Goal: Information Seeking & Learning: Check status

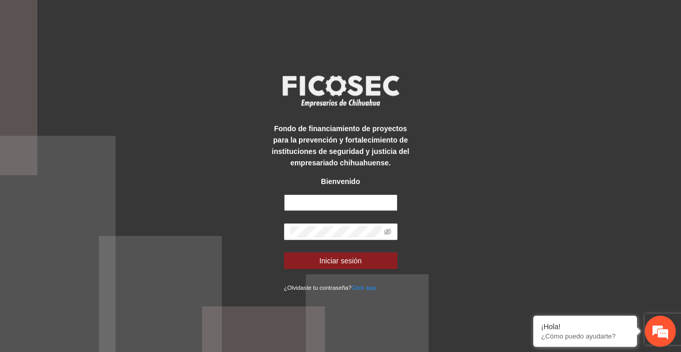
click at [316, 205] on input "text" at bounding box center [341, 202] width 114 height 17
click at [337, 206] on input "text" at bounding box center [341, 202] width 114 height 17
paste input "**********"
type input "**********"
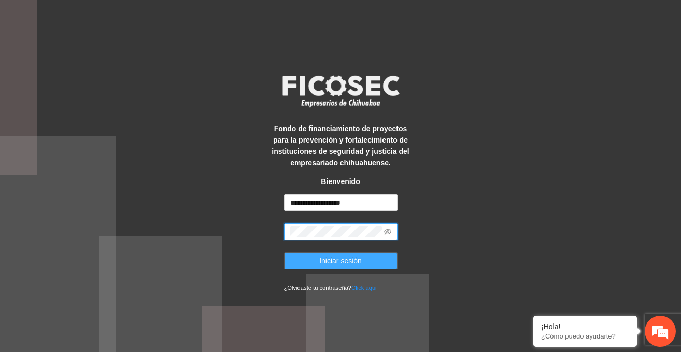
click at [351, 267] on button "Iniciar sesión" at bounding box center [341, 261] width 114 height 17
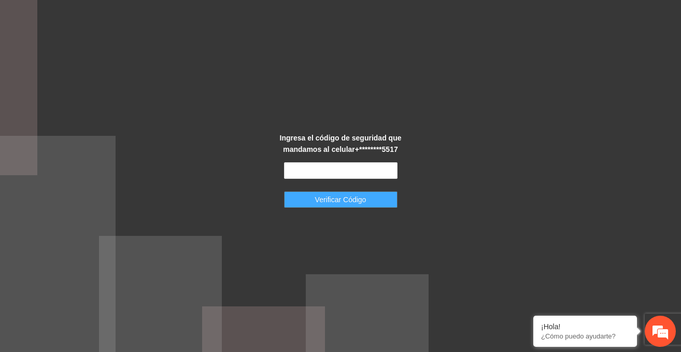
click at [352, 202] on span "Verificar Código" at bounding box center [340, 199] width 51 height 11
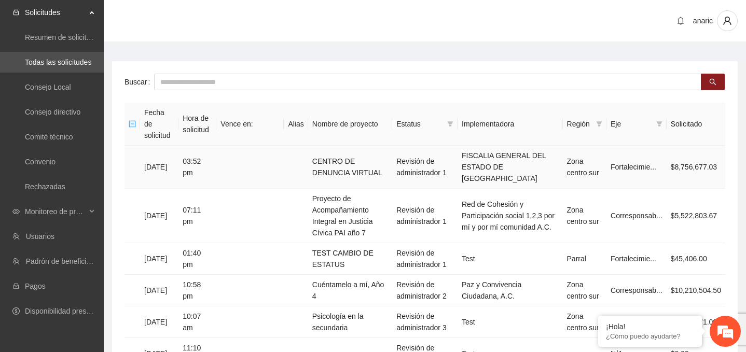
click at [202, 150] on td "03:52 pm" at bounding box center [197, 167] width 38 height 43
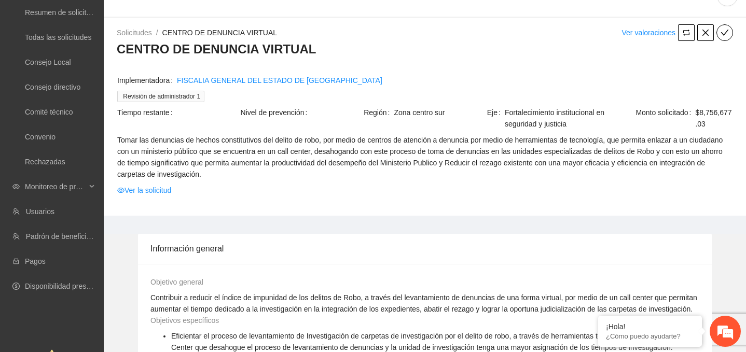
scroll to position [37, 0]
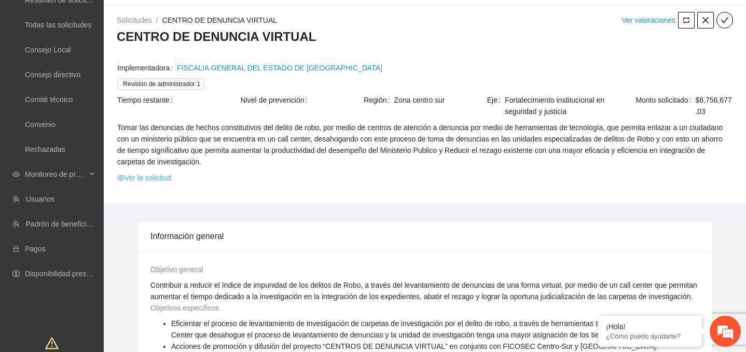
click at [141, 178] on link "Ver la solicitud" at bounding box center [144, 177] width 54 height 11
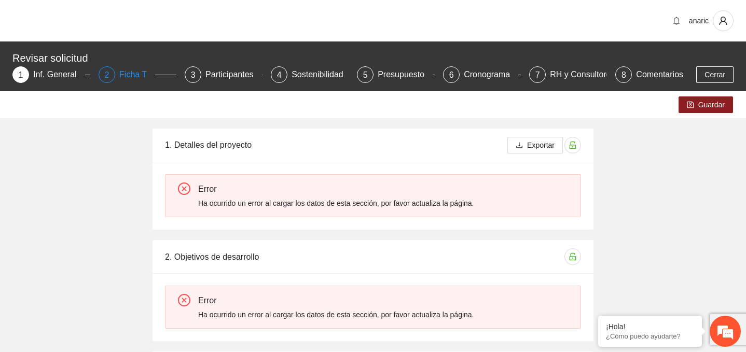
click at [129, 73] on div "Ficha T" at bounding box center [137, 74] width 36 height 17
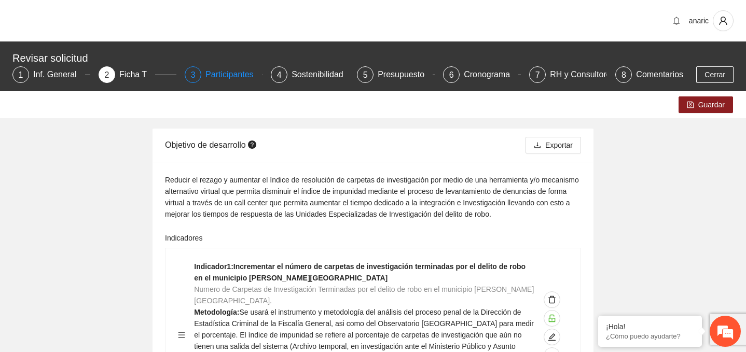
click at [219, 79] on div "Participantes" at bounding box center [233, 74] width 57 height 17
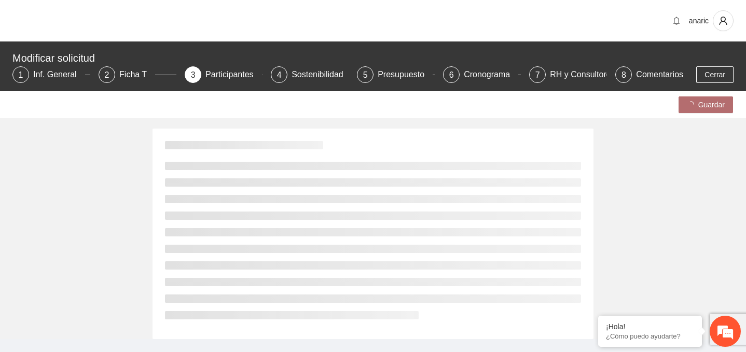
scroll to position [26, 0]
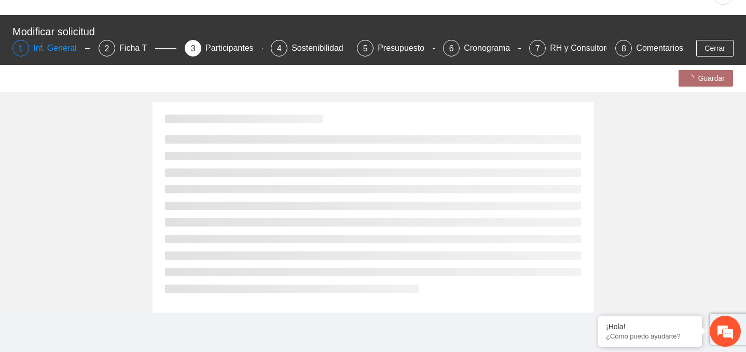
click at [55, 50] on div "Inf. General" at bounding box center [59, 48] width 52 height 17
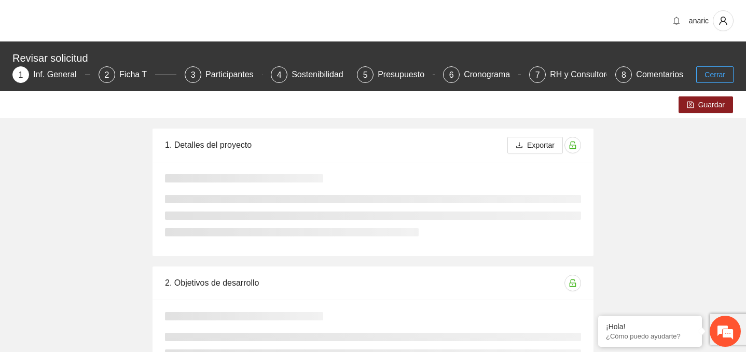
click at [681, 73] on span "Cerrar" at bounding box center [714, 74] width 21 height 11
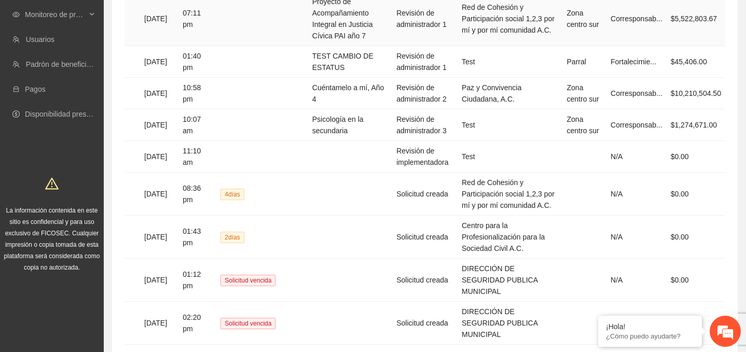
scroll to position [282, 0]
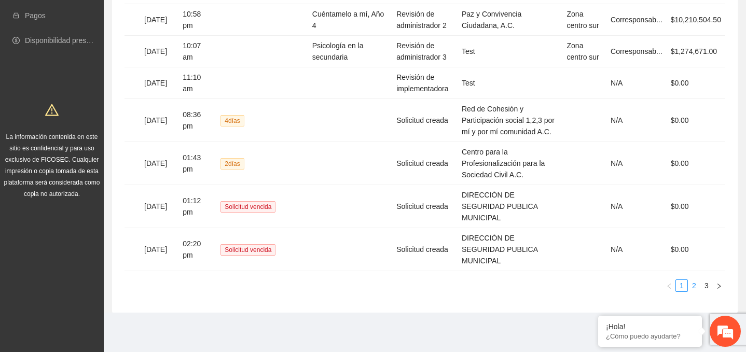
click at [681, 283] on link "2" at bounding box center [693, 285] width 11 height 11
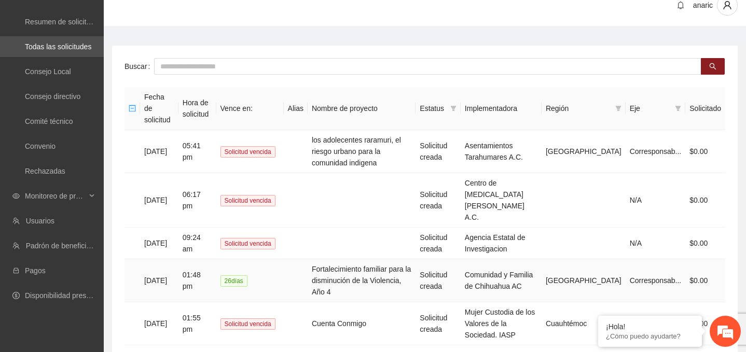
scroll to position [0, 0]
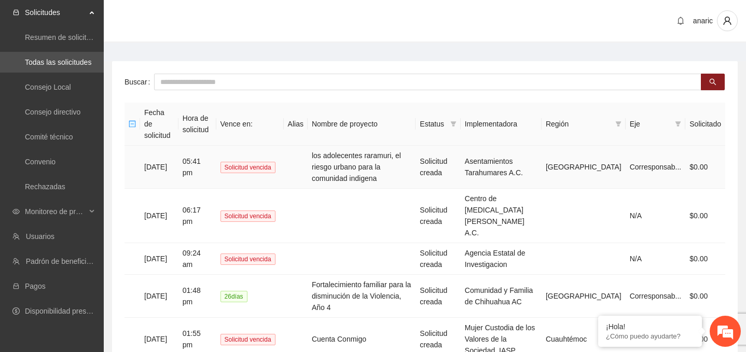
click at [372, 157] on td "los adolecentes raramuri, el riesgo urbano para la comunidad indigena" at bounding box center [361, 167] width 108 height 43
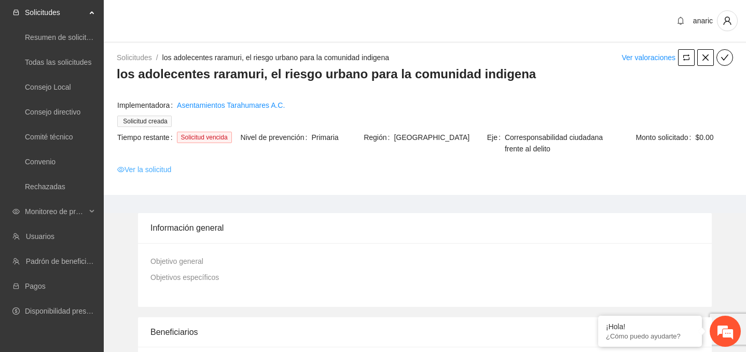
click at [133, 171] on link "Ver la solicitud" at bounding box center [144, 169] width 54 height 11
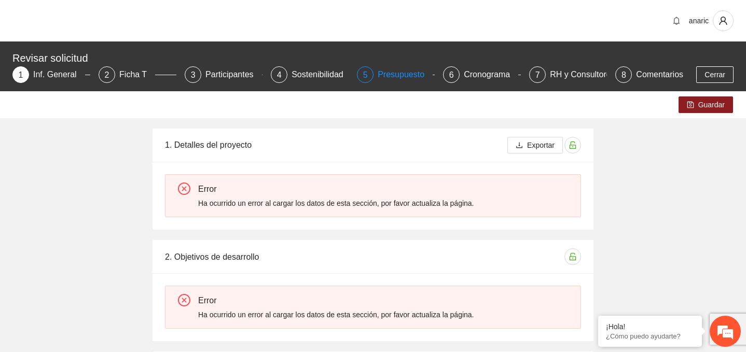
click at [409, 77] on div "Presupuesto" at bounding box center [404, 74] width 55 height 17
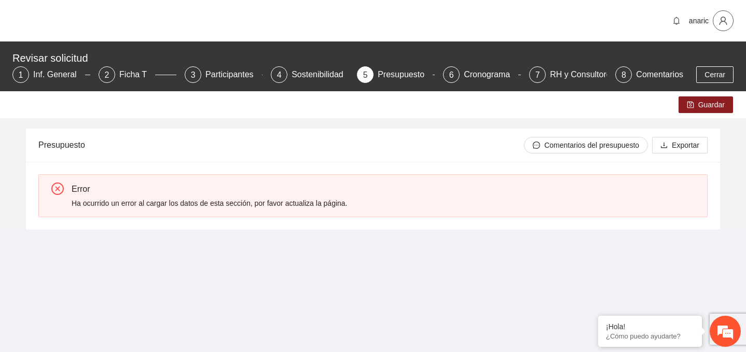
click at [730, 21] on span "user" at bounding box center [723, 20] width 20 height 9
click at [690, 59] on span "Cerrar sesión" at bounding box center [693, 59] width 65 height 11
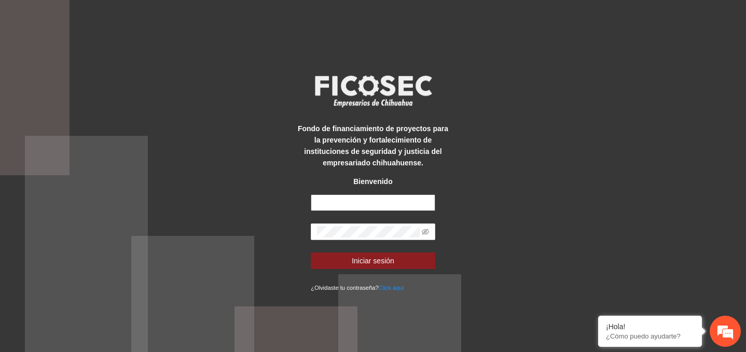
click at [342, 201] on input "text" at bounding box center [373, 202] width 124 height 17
click at [391, 204] on input "text" at bounding box center [373, 202] width 124 height 17
paste input "**********"
type input "**********"
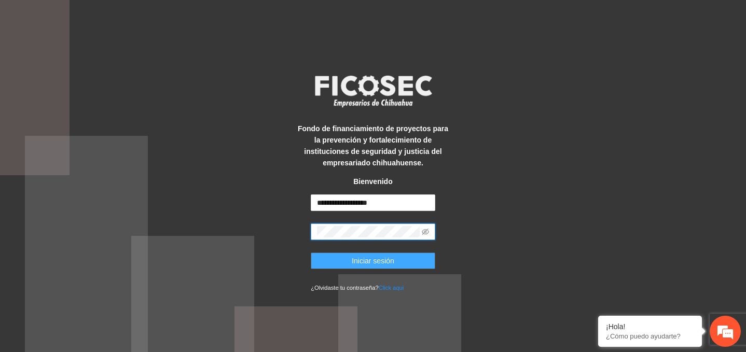
click at [367, 258] on span "Iniciar sesión" at bounding box center [373, 260] width 43 height 11
click at [425, 234] on icon "eye-invisible" at bounding box center [425, 232] width 7 height 6
click at [348, 264] on button "Iniciar sesión" at bounding box center [373, 261] width 124 height 17
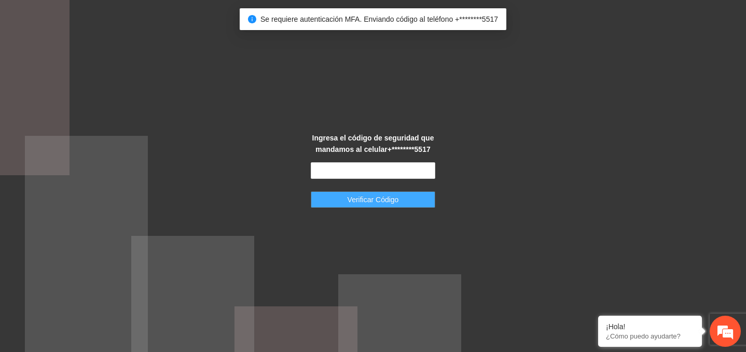
click at [383, 202] on span "Verificar Código" at bounding box center [372, 199] width 51 height 11
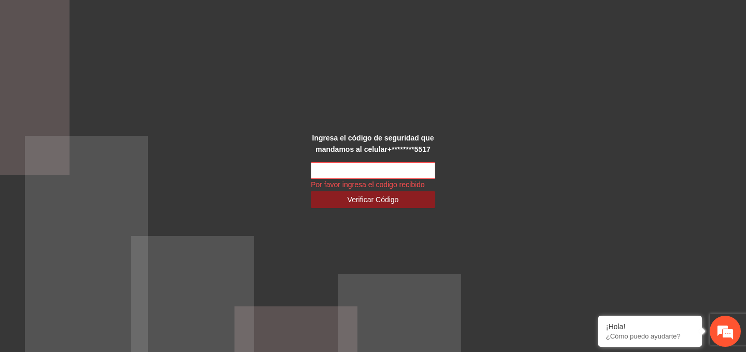
click at [470, 135] on div "Ingresa el código de seguridad que mandamos al celular +********5517 Por favor …" at bounding box center [373, 176] width 746 height 352
click at [377, 201] on span "Verificar Código" at bounding box center [372, 199] width 51 height 11
click at [212, 155] on div "Ingresa el código de seguridad que mandamos al celular +********5517 Por favor …" at bounding box center [373, 176] width 746 height 352
click at [512, 132] on div "Ingresa el código de seguridad que mandamos al celular +********5517 Por favor …" at bounding box center [373, 176] width 746 height 352
click at [358, 175] on input "text" at bounding box center [373, 170] width 124 height 17
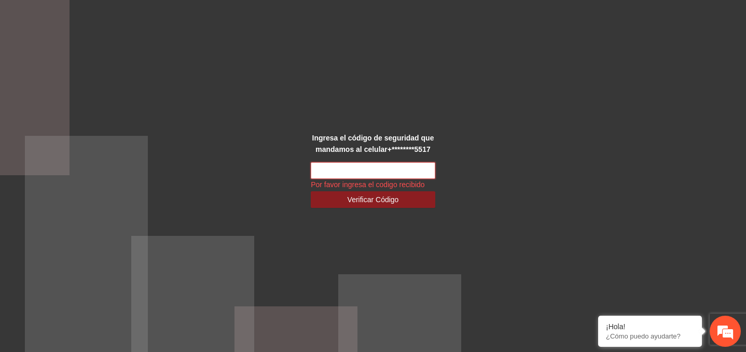
click at [332, 176] on input "text" at bounding box center [373, 170] width 124 height 17
paste input "******"
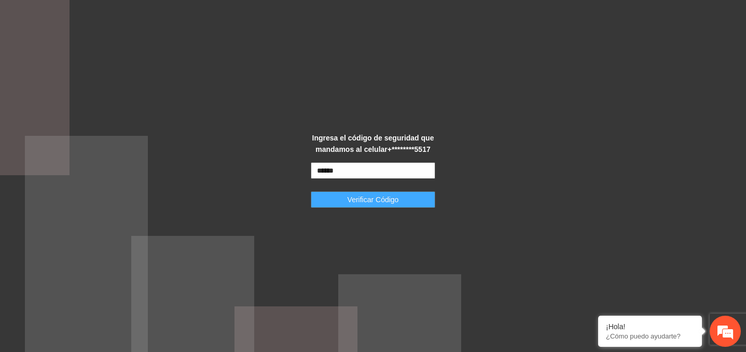
type input "******"
click at [362, 200] on span "Verificar Código" at bounding box center [372, 199] width 51 height 11
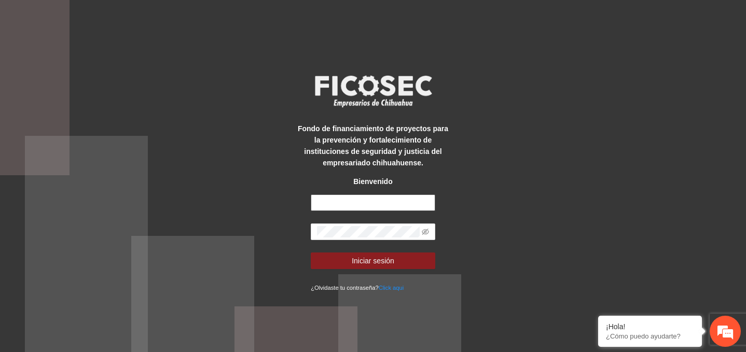
click at [328, 202] on input "text" at bounding box center [373, 202] width 124 height 17
paste input "**********"
type input "**********"
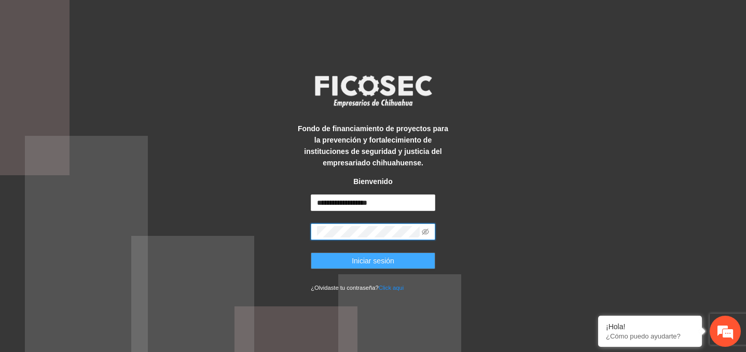
click at [388, 268] on button "Iniciar sesión" at bounding box center [373, 261] width 124 height 17
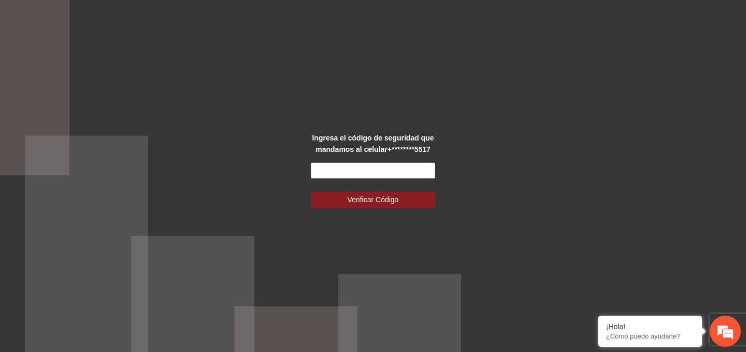
click at [328, 163] on input "text" at bounding box center [373, 170] width 124 height 17
paste input "******"
type input "******"
click at [341, 203] on button "Verificar Código" at bounding box center [373, 199] width 124 height 17
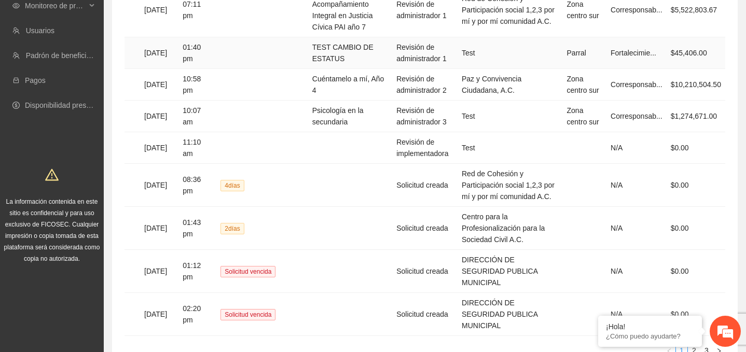
scroll to position [282, 0]
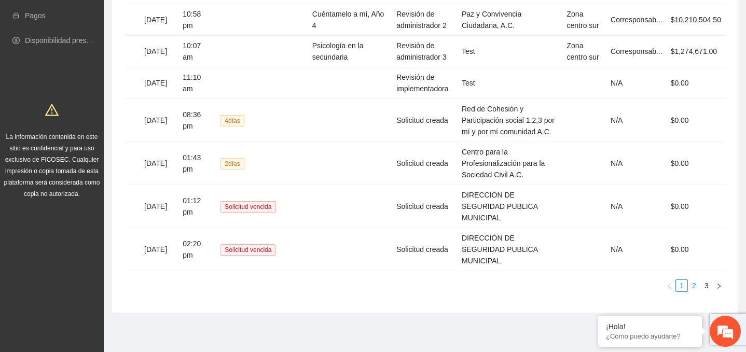
click at [696, 287] on link "2" at bounding box center [693, 285] width 11 height 11
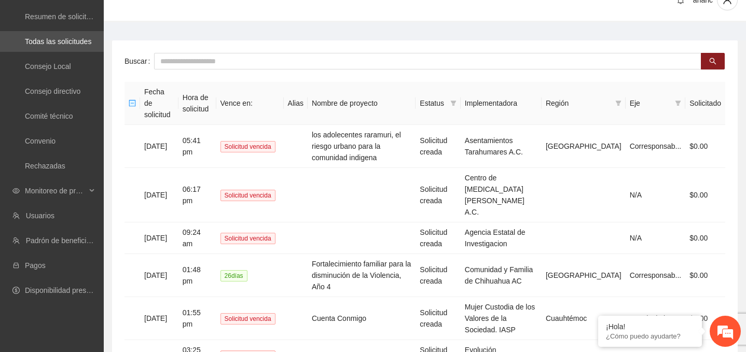
scroll to position [21, 0]
click at [379, 127] on td "los adolecentes raramuri, el riesgo urbano para la comunidad indigena" at bounding box center [361, 145] width 108 height 43
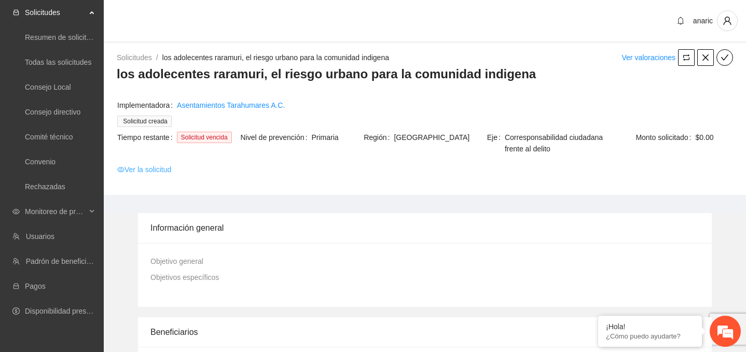
click at [144, 169] on link "Ver la solicitud" at bounding box center [144, 169] width 54 height 11
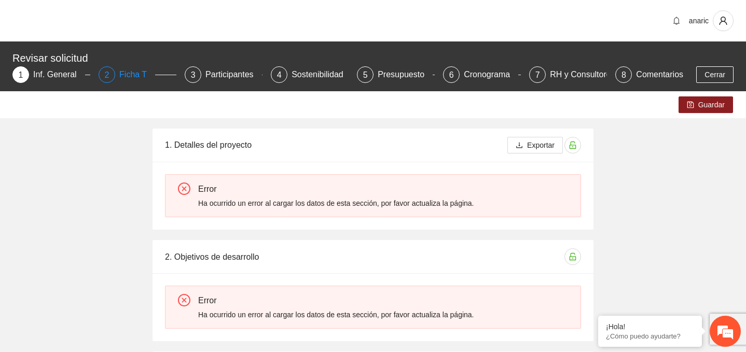
click at [136, 75] on div "Ficha T" at bounding box center [137, 74] width 36 height 17
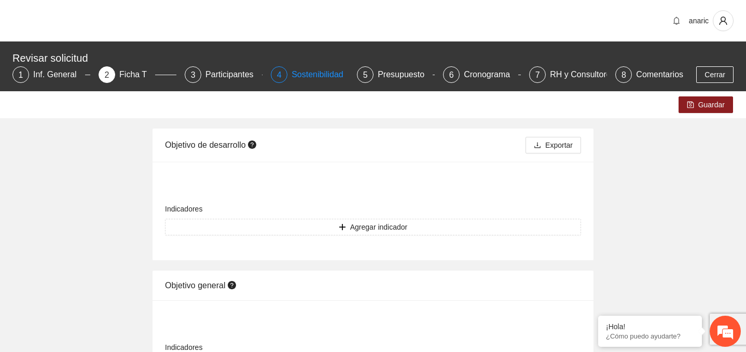
click at [316, 76] on div "Sostenibilidad" at bounding box center [321, 74] width 60 height 17
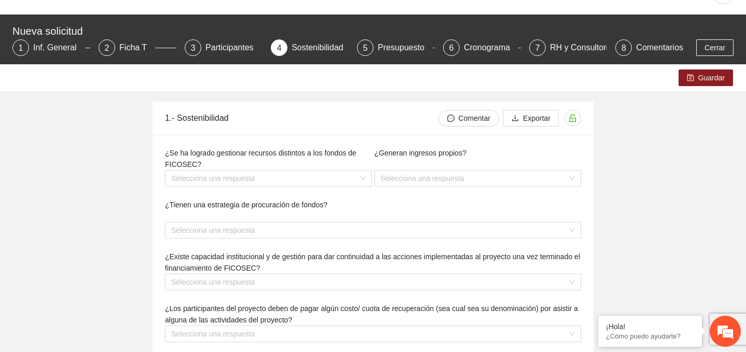
scroll to position [32, 0]
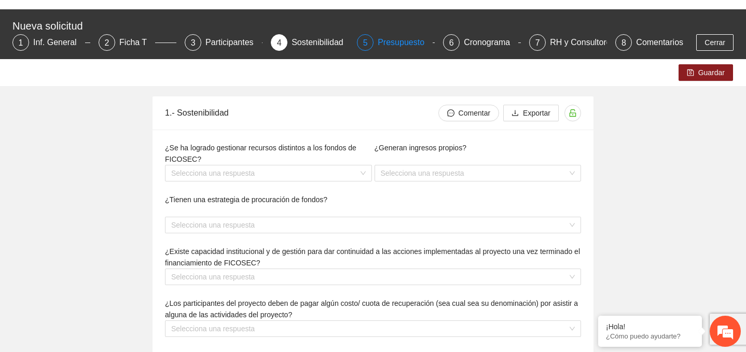
click at [388, 45] on div "Presupuesto" at bounding box center [404, 42] width 55 height 17
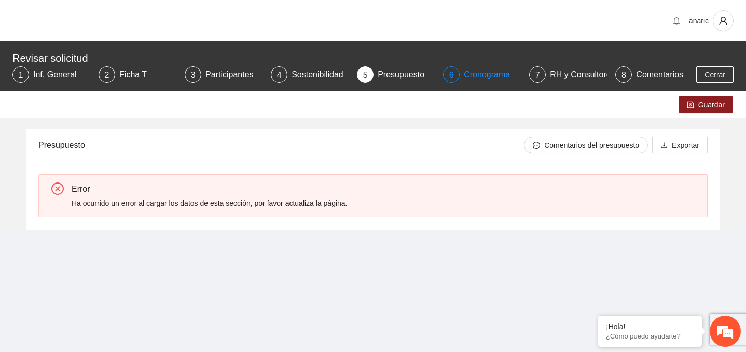
click at [489, 73] on div "Cronograma" at bounding box center [491, 74] width 54 height 17
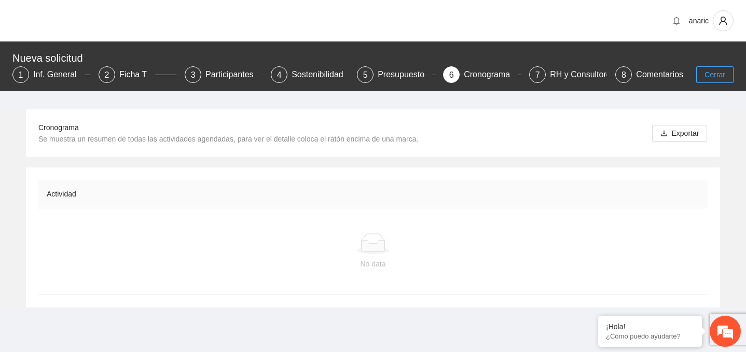
click at [717, 76] on span "Cerrar" at bounding box center [714, 74] width 21 height 11
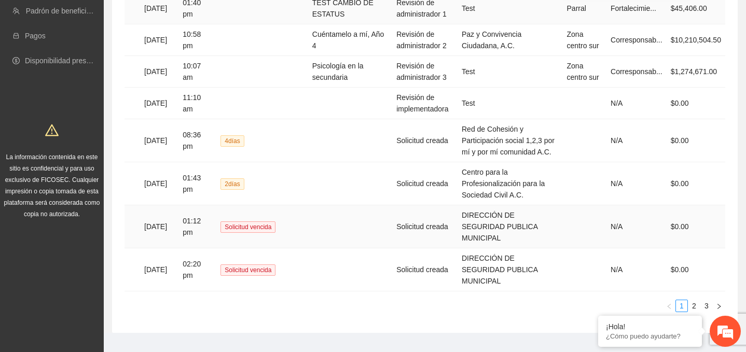
scroll to position [282, 0]
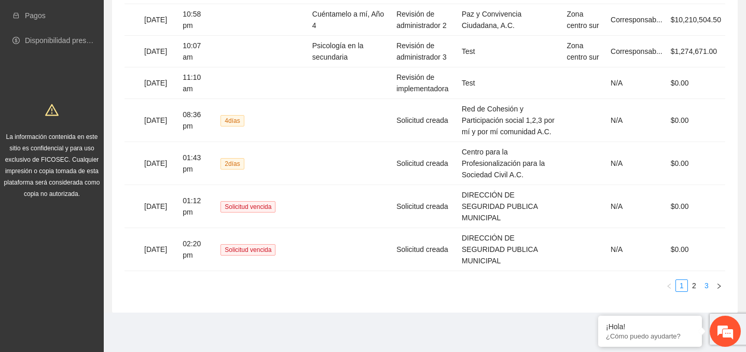
click at [705, 284] on link "3" at bounding box center [705, 285] width 11 height 11
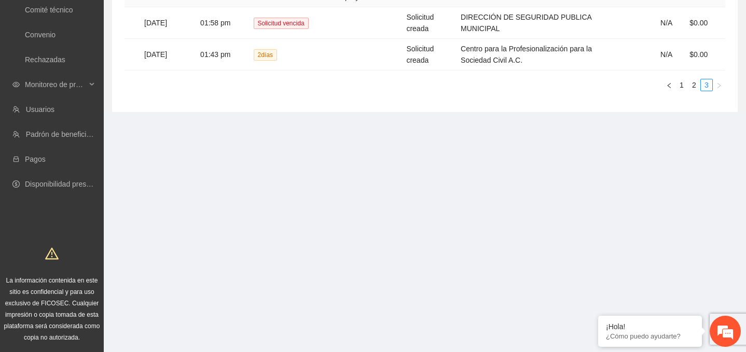
scroll to position [0, 0]
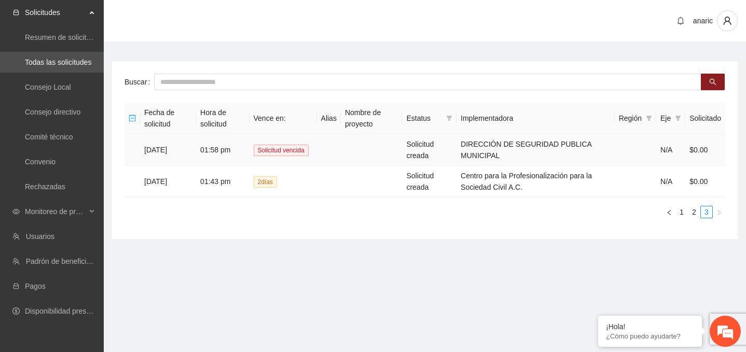
click at [172, 149] on td "[DATE]" at bounding box center [168, 150] width 56 height 32
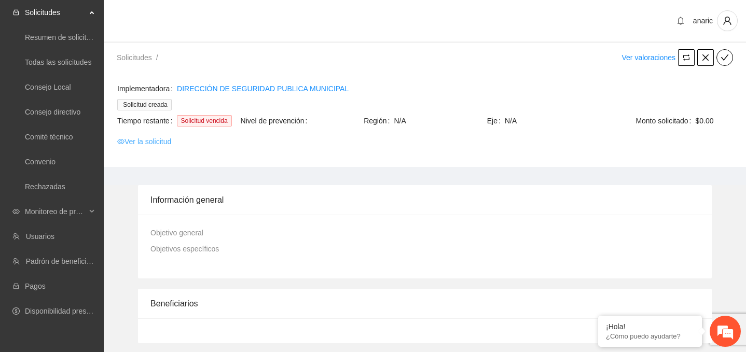
click at [131, 147] on link "Ver la solicitud" at bounding box center [144, 141] width 54 height 11
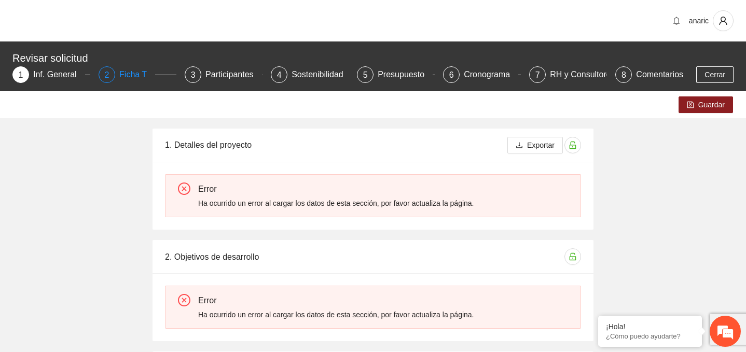
click at [127, 71] on div "Ficha T" at bounding box center [137, 74] width 36 height 17
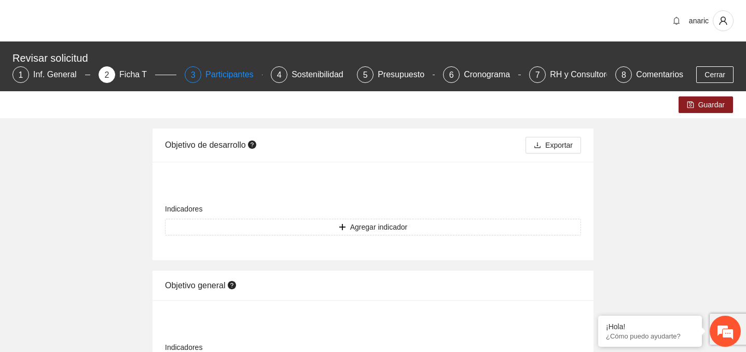
click at [222, 74] on div "Participantes" at bounding box center [233, 74] width 57 height 17
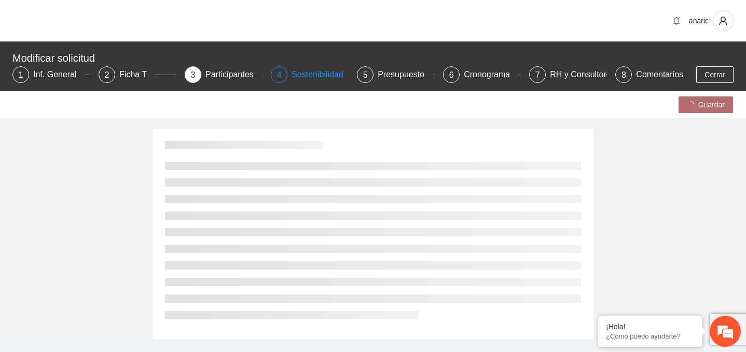
click at [319, 74] on div "Sostenibilidad" at bounding box center [321, 74] width 60 height 17
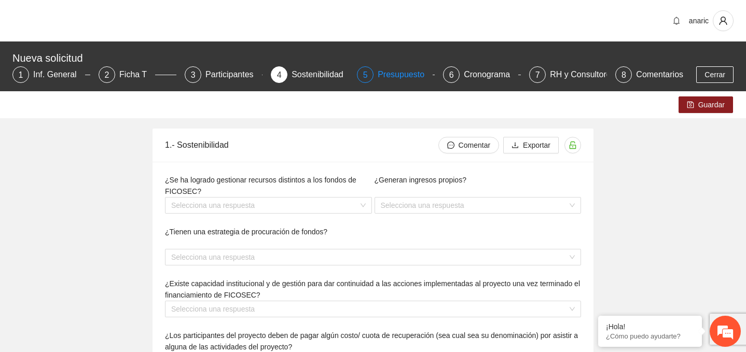
click at [388, 76] on div "Presupuesto" at bounding box center [404, 74] width 55 height 17
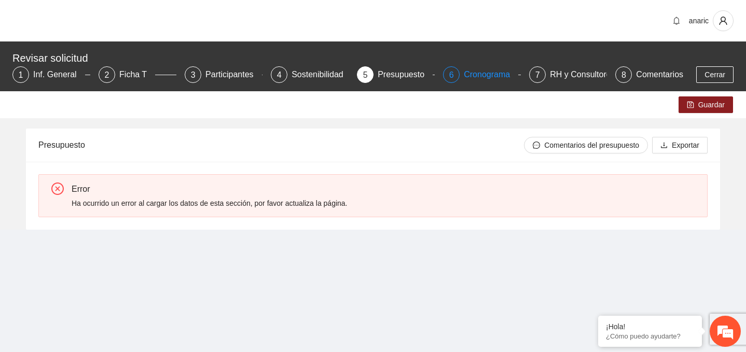
click at [477, 77] on div "Cronograma" at bounding box center [491, 74] width 54 height 17
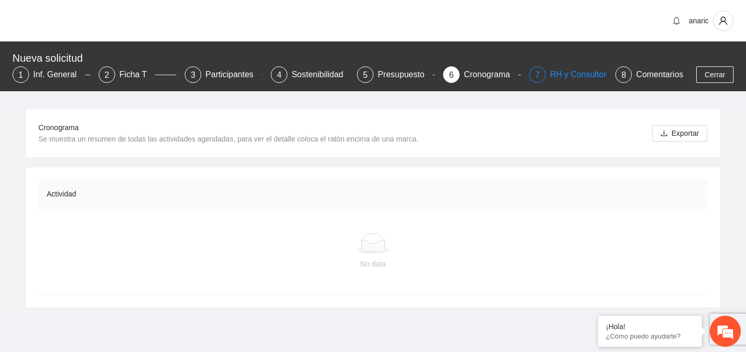
click at [578, 77] on div "RH y Consultores" at bounding box center [586, 74] width 73 height 17
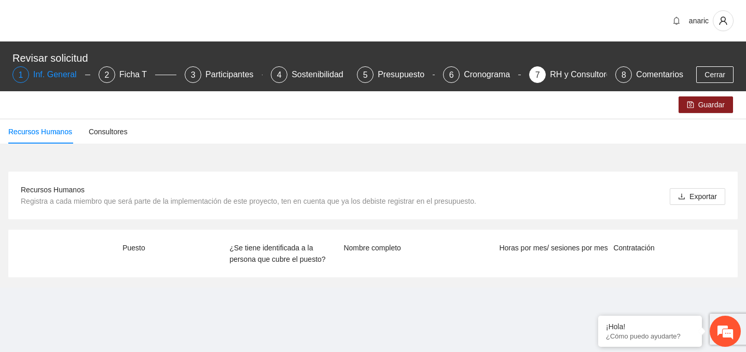
click at [61, 74] on div "Inf. General" at bounding box center [59, 74] width 52 height 17
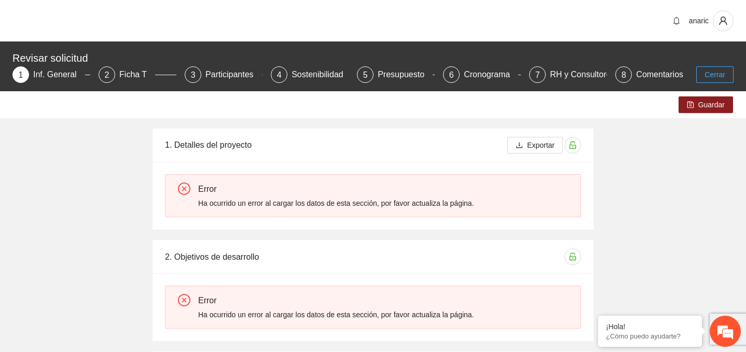
click at [704, 74] on span "Cerrar" at bounding box center [714, 74] width 21 height 11
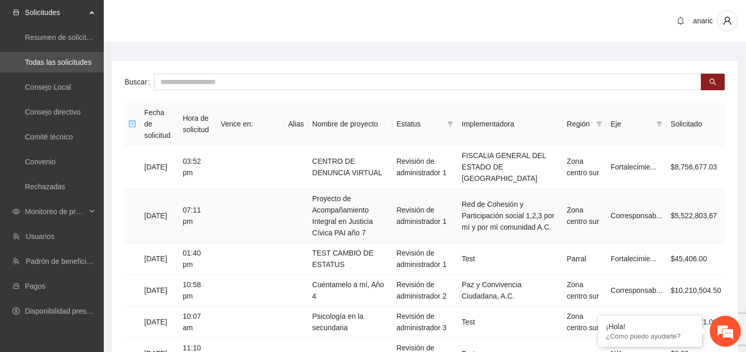
scroll to position [36, 0]
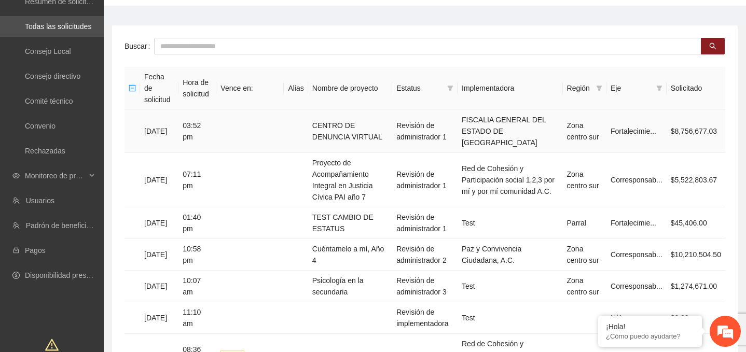
click at [351, 122] on td "CENTRO DE DENUNCIA VIRTUAL" at bounding box center [350, 131] width 84 height 43
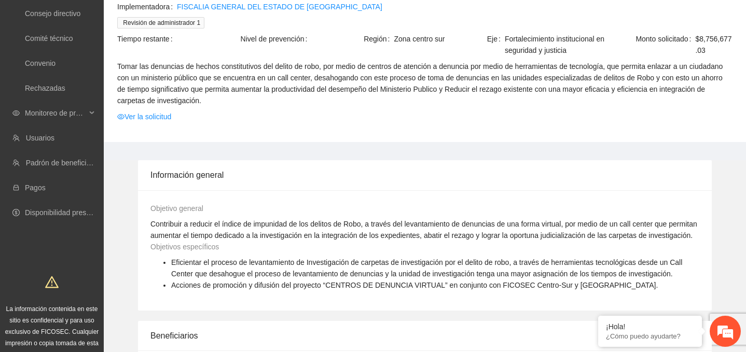
scroll to position [94, 0]
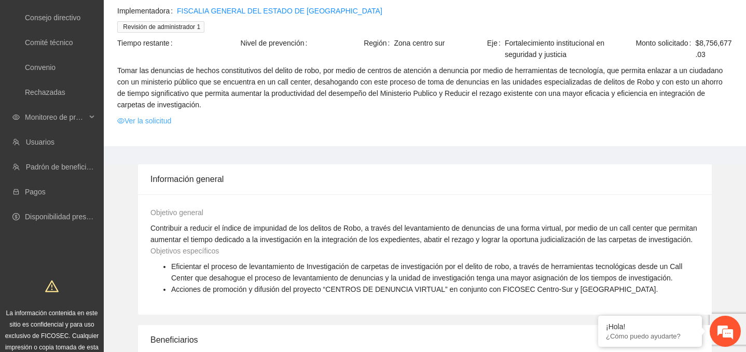
click at [153, 119] on link "Ver la solicitud" at bounding box center [144, 120] width 54 height 11
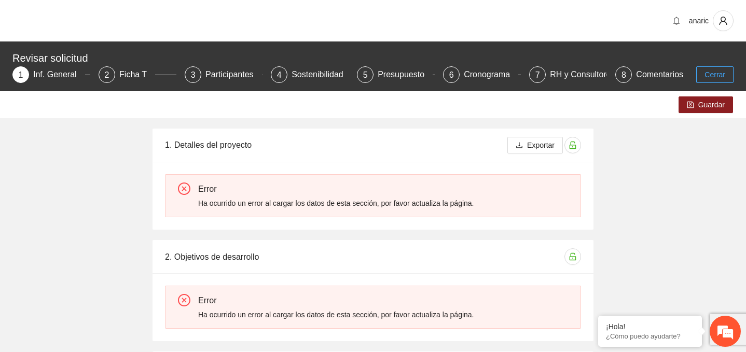
click at [723, 76] on span "Cerrar" at bounding box center [714, 74] width 21 height 11
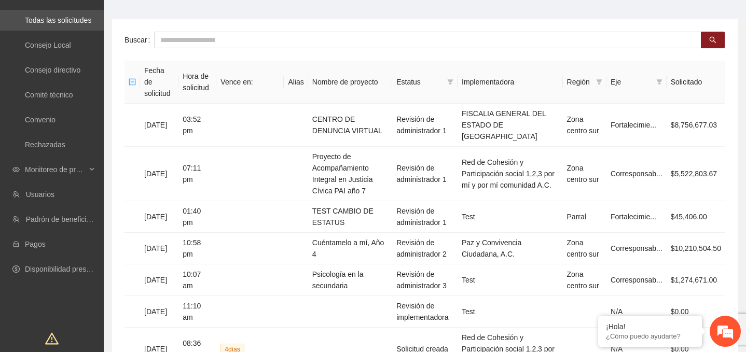
scroll to position [43, 0]
click at [178, 235] on td "[DATE]" at bounding box center [159, 248] width 38 height 32
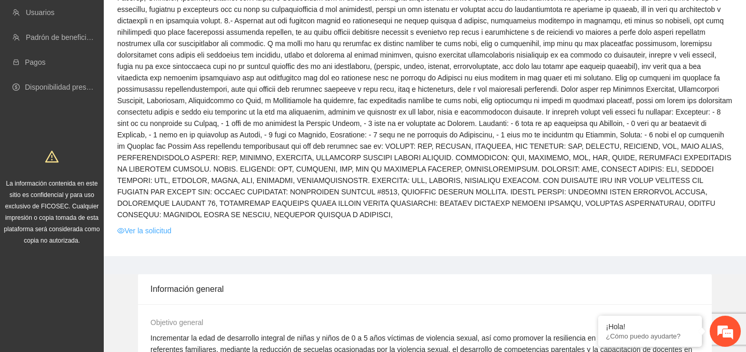
scroll to position [218, 0]
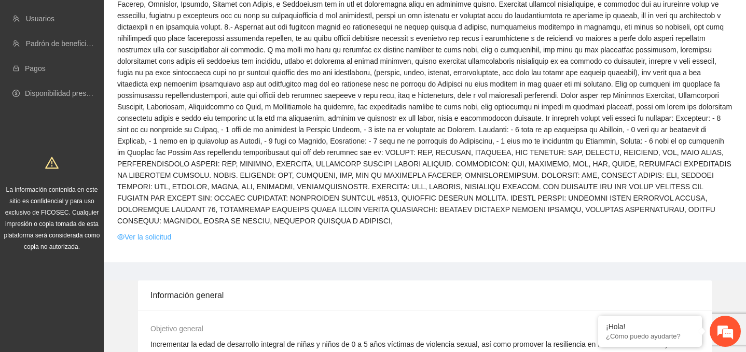
click at [146, 243] on link "Ver la solicitud" at bounding box center [144, 236] width 54 height 11
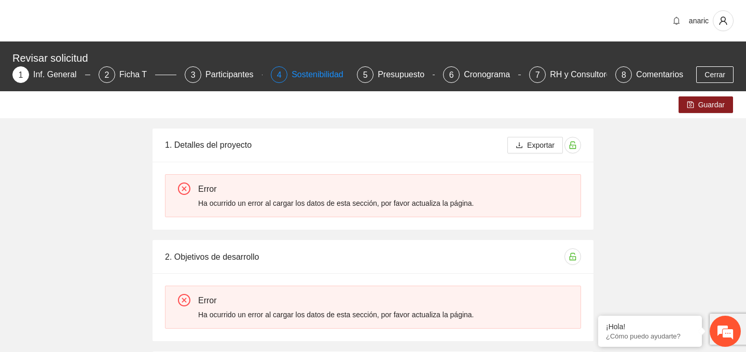
click at [316, 74] on div "Sostenibilidad" at bounding box center [321, 74] width 60 height 17
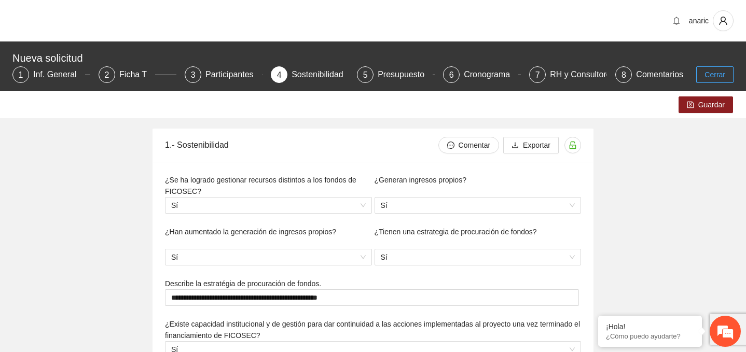
click at [724, 69] on span "Cerrar" at bounding box center [714, 74] width 21 height 11
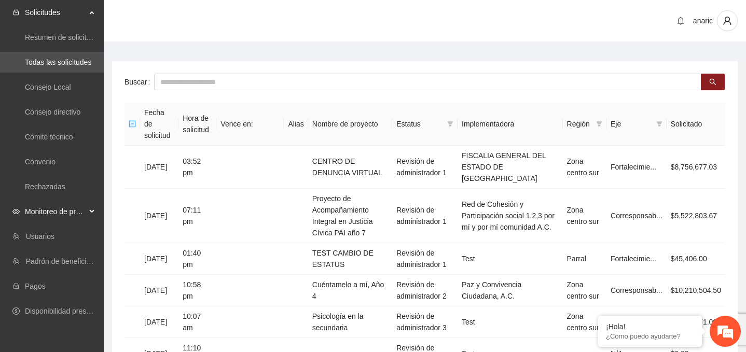
click at [49, 215] on span "Monitoreo de proyectos" at bounding box center [55, 211] width 61 height 21
click at [48, 234] on link "Resumen de monitoreo" at bounding box center [63, 236] width 76 height 8
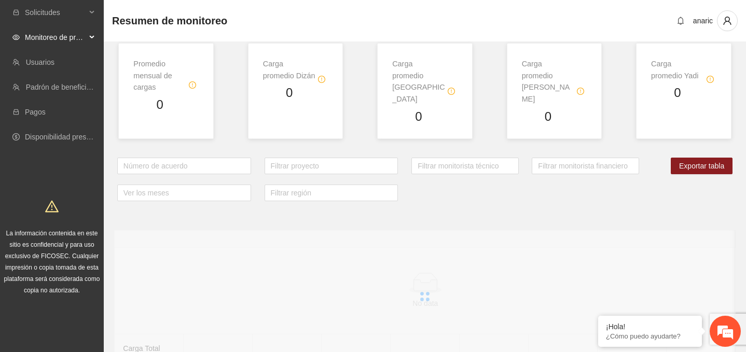
click at [58, 35] on span "Monitoreo de proyectos" at bounding box center [55, 37] width 61 height 21
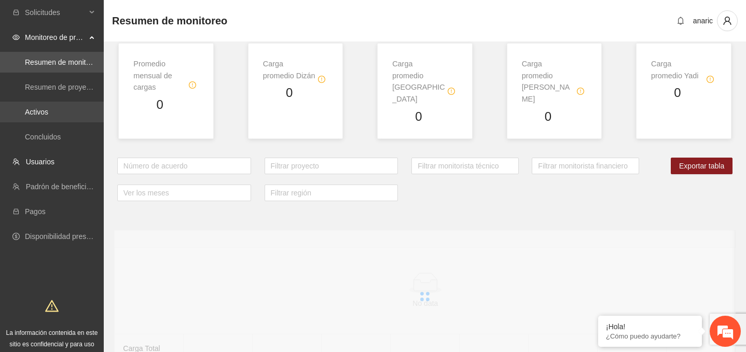
click at [41, 112] on link "Activos" at bounding box center [36, 112] width 23 height 8
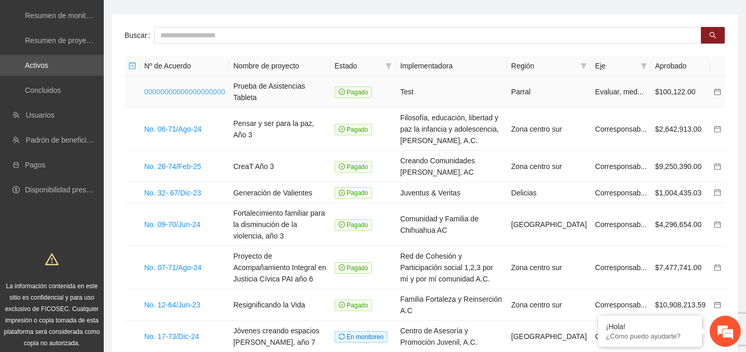
scroll to position [47, 0]
click at [186, 124] on link "No. 06-71/Ago-24" at bounding box center [173, 128] width 58 height 8
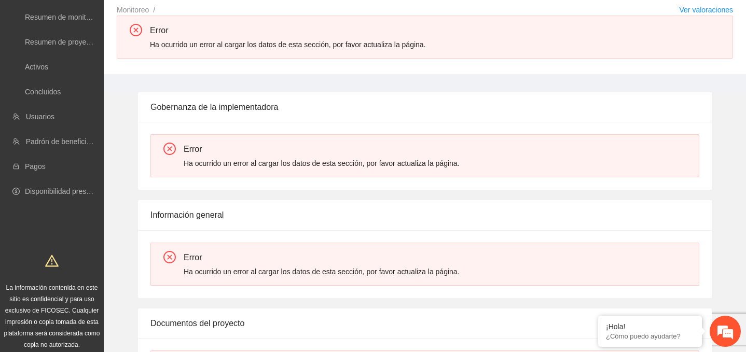
scroll to position [73, 0]
